Goal: Task Accomplishment & Management: Complete application form

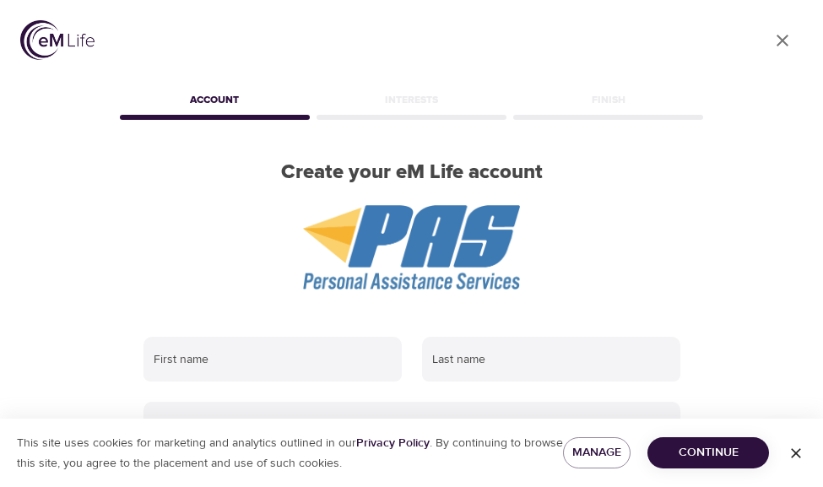
scroll to position [1, 0]
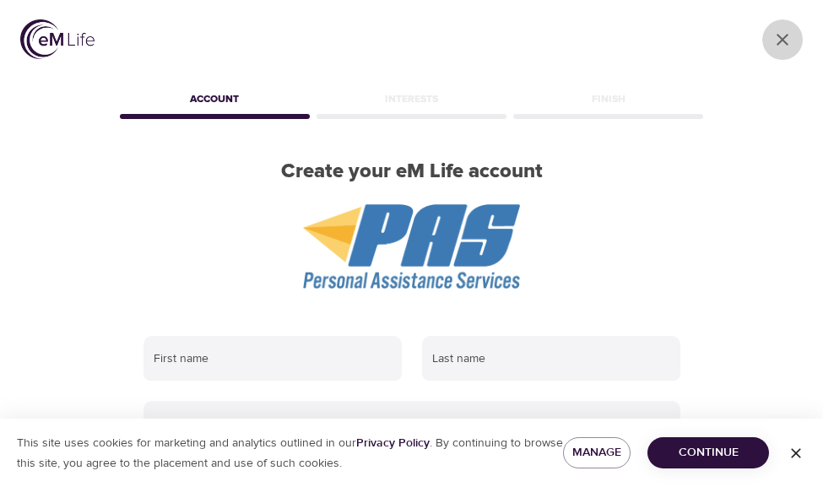
drag, startPoint x: 791, startPoint y: 42, endPoint x: 742, endPoint y: 58, distance: 51.5
click at [791, 42] on icon "User Profile" at bounding box center [782, 40] width 20 height 20
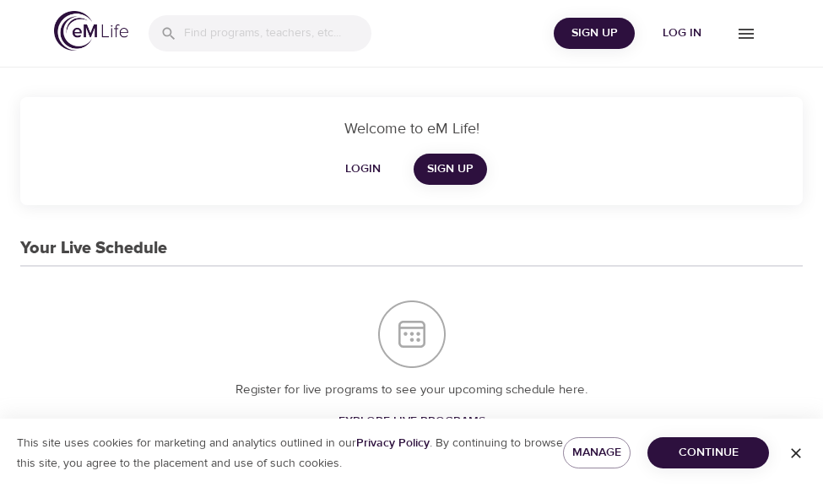
click at [351, 167] on span "Login" at bounding box center [363, 169] width 41 height 21
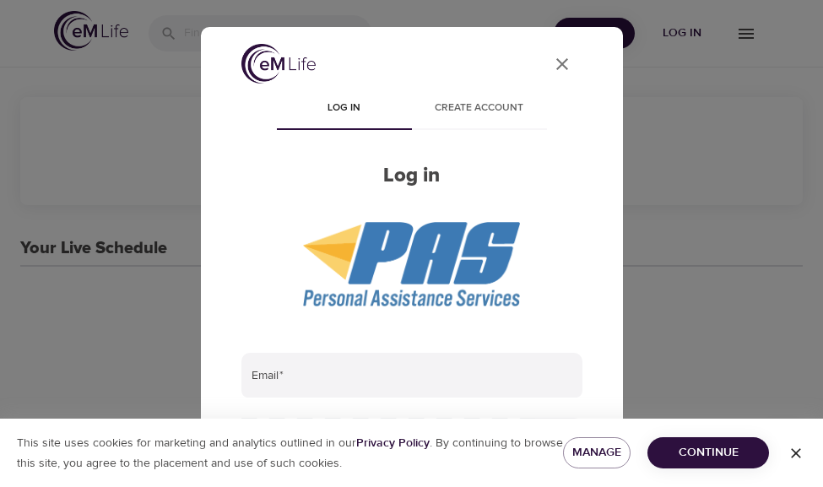
type input "[EMAIL_ADDRESS][DOMAIN_NAME]"
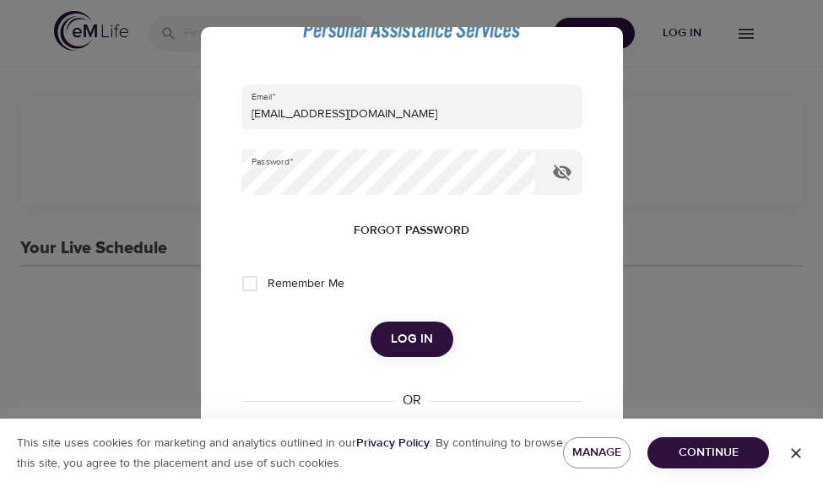
scroll to position [278, 0]
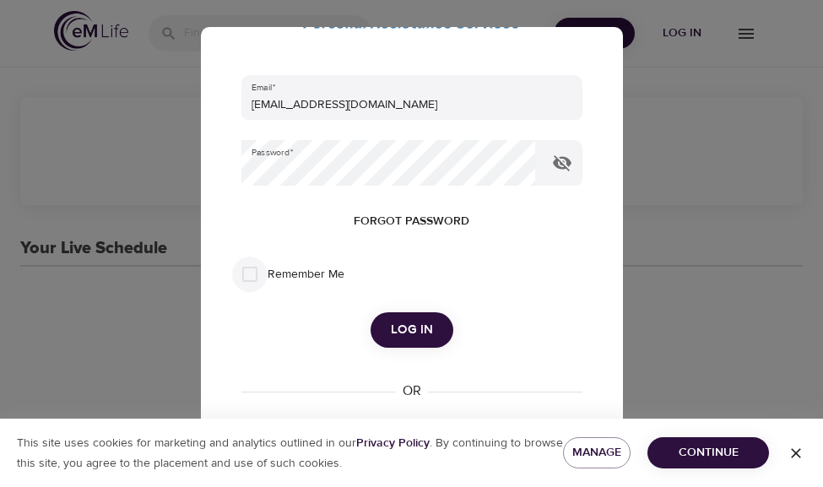
drag, startPoint x: 259, startPoint y: 273, endPoint x: 293, endPoint y: 300, distance: 43.8
click at [259, 273] on input "Remember Me" at bounding box center [249, 274] width 35 height 35
checkbox input "true"
click at [408, 337] on span "Log in" at bounding box center [412, 330] width 42 height 22
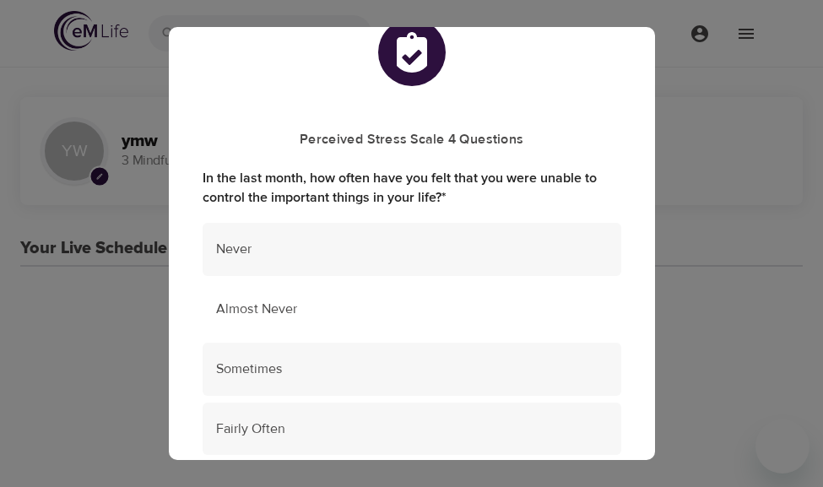
scroll to position [43, 0]
click at [337, 346] on div "Sometimes" at bounding box center [412, 368] width 419 height 53
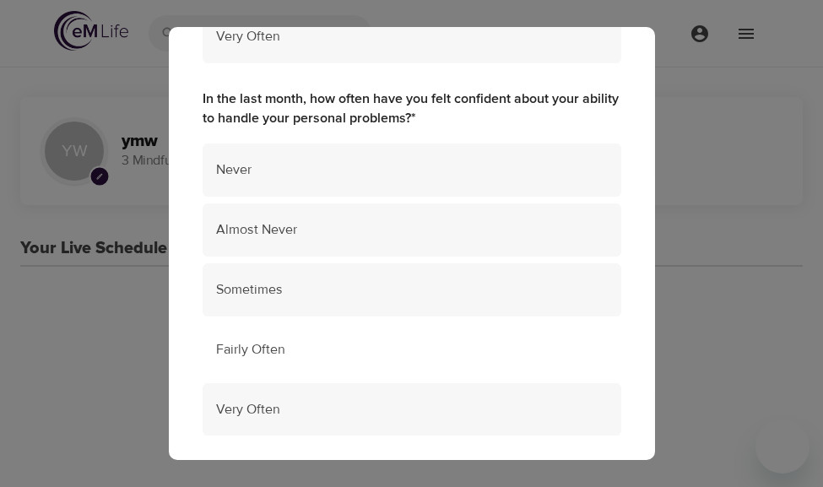
scroll to position [495, 0]
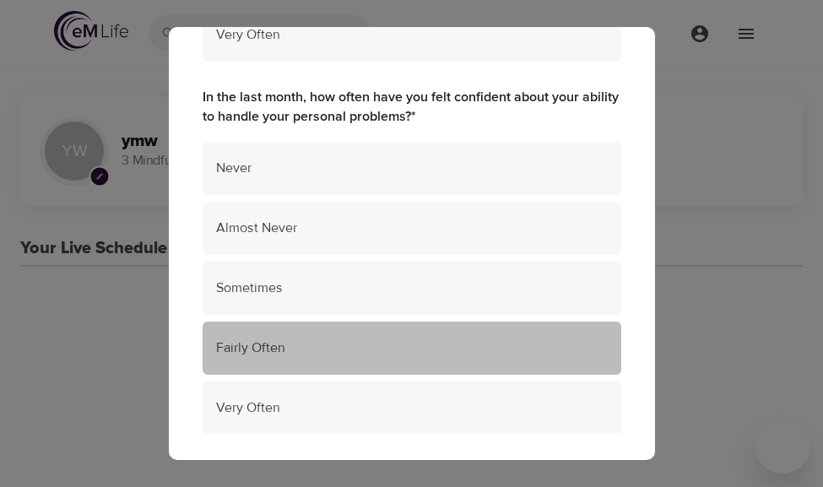
click at [346, 333] on div "Fairly Often" at bounding box center [412, 348] width 419 height 53
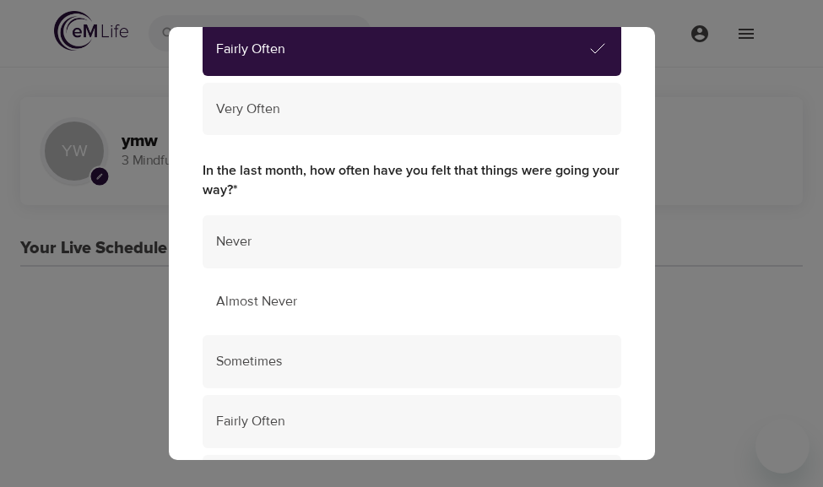
scroll to position [795, 0]
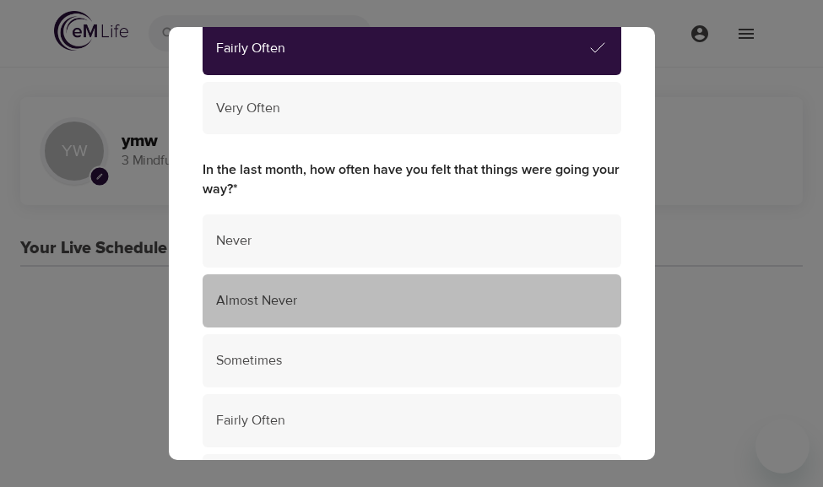
click at [345, 304] on span "Almost Never" at bounding box center [412, 300] width 392 height 19
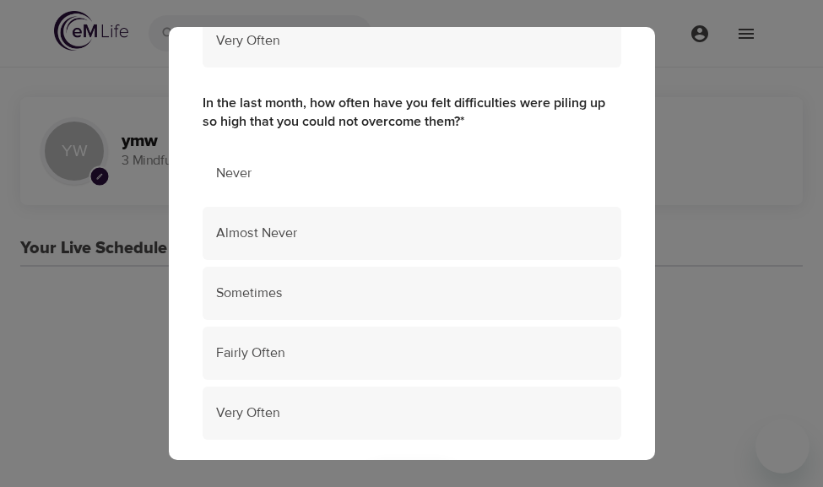
scroll to position [1240, 0]
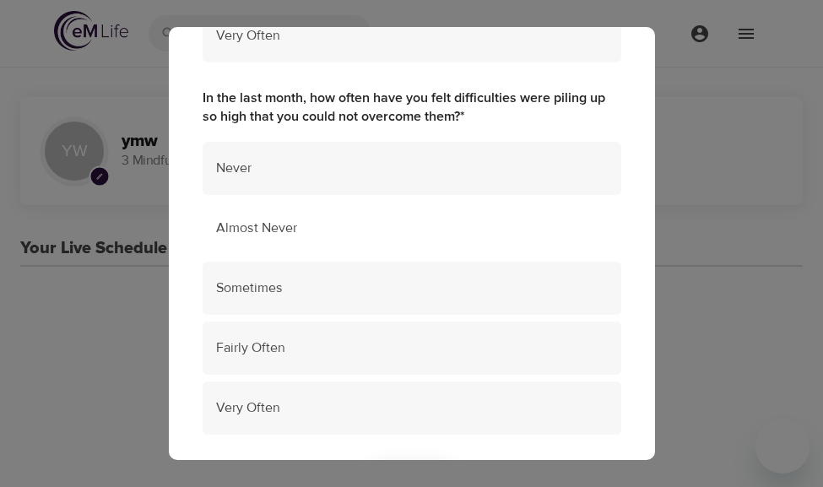
click at [327, 232] on span "Almost Never" at bounding box center [412, 228] width 392 height 19
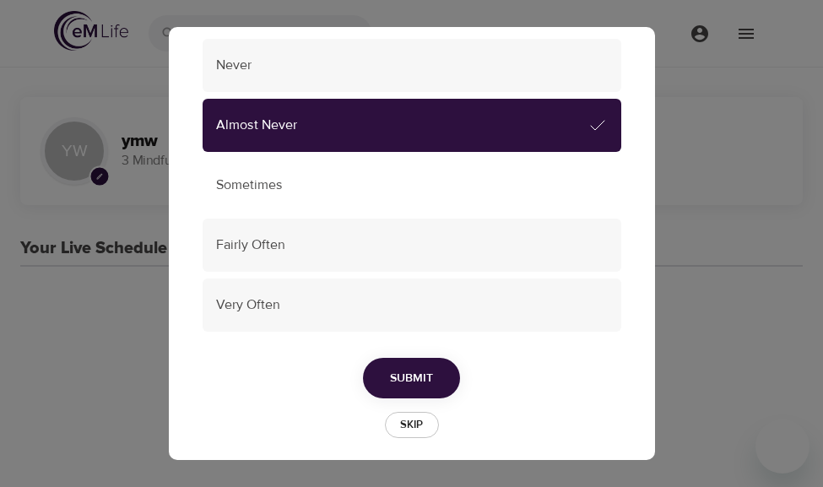
scroll to position [1355, 0]
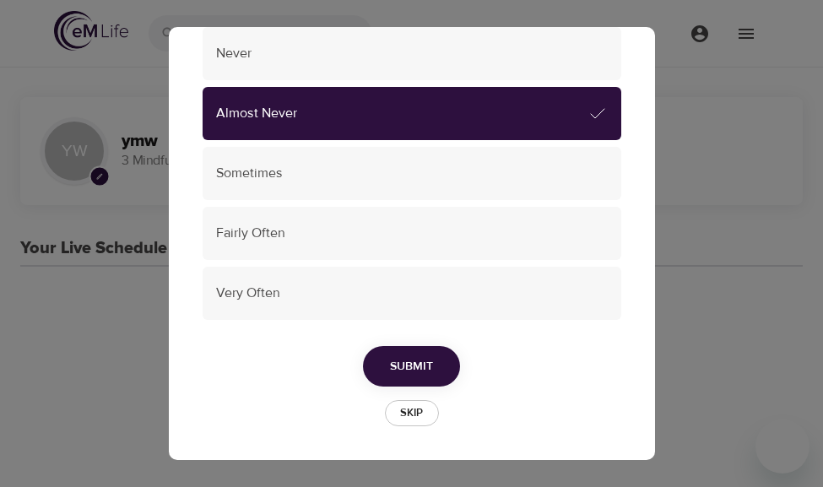
click at [413, 371] on span "Submit" at bounding box center [411, 366] width 43 height 21
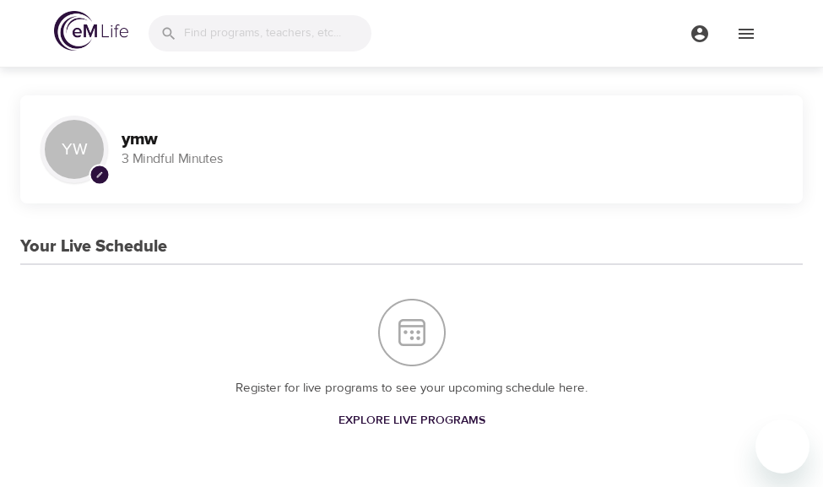
scroll to position [8, 0]
